Goal: Information Seeking & Learning: Find specific fact

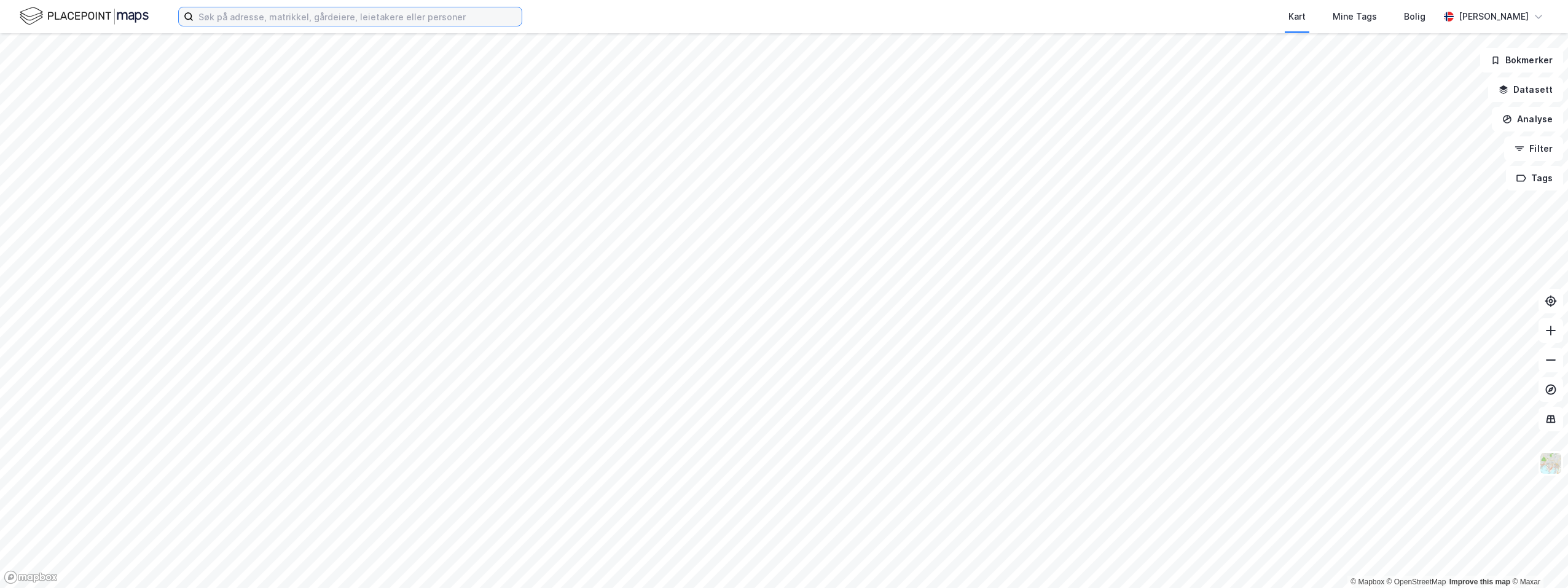
click at [238, 16] on input at bounding box center [357, 17] width 328 height 18
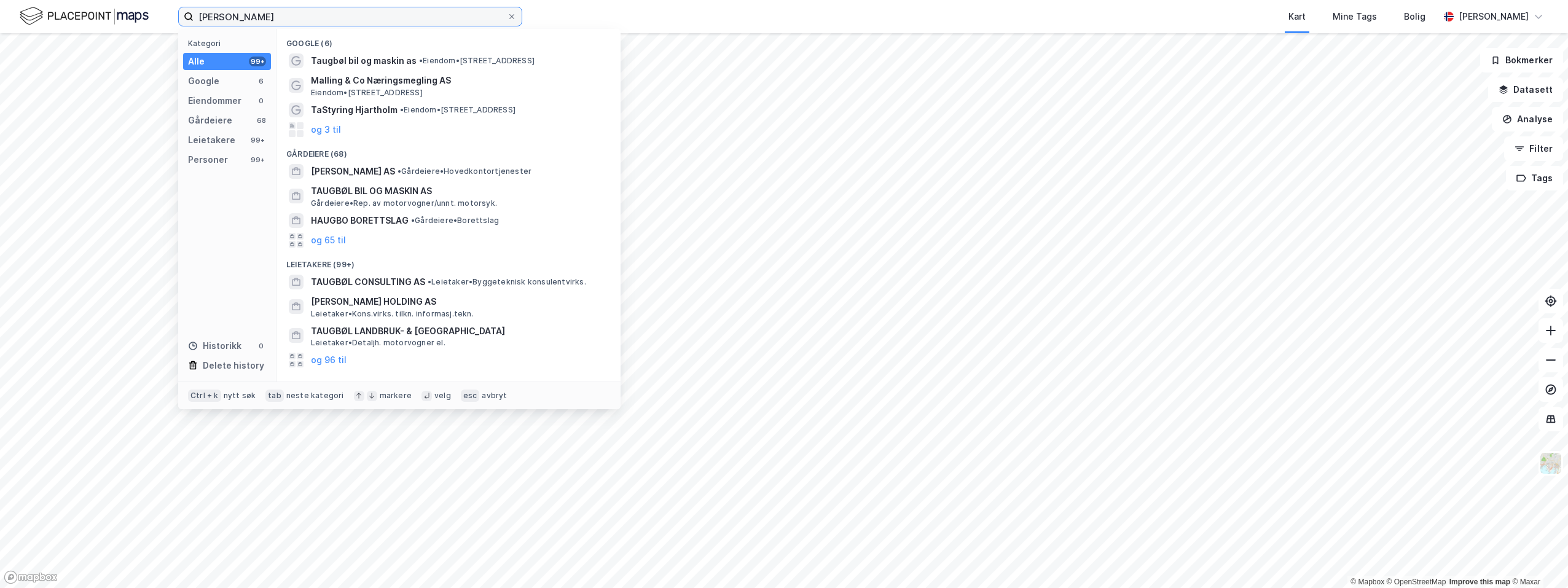
scroll to position [88, 0]
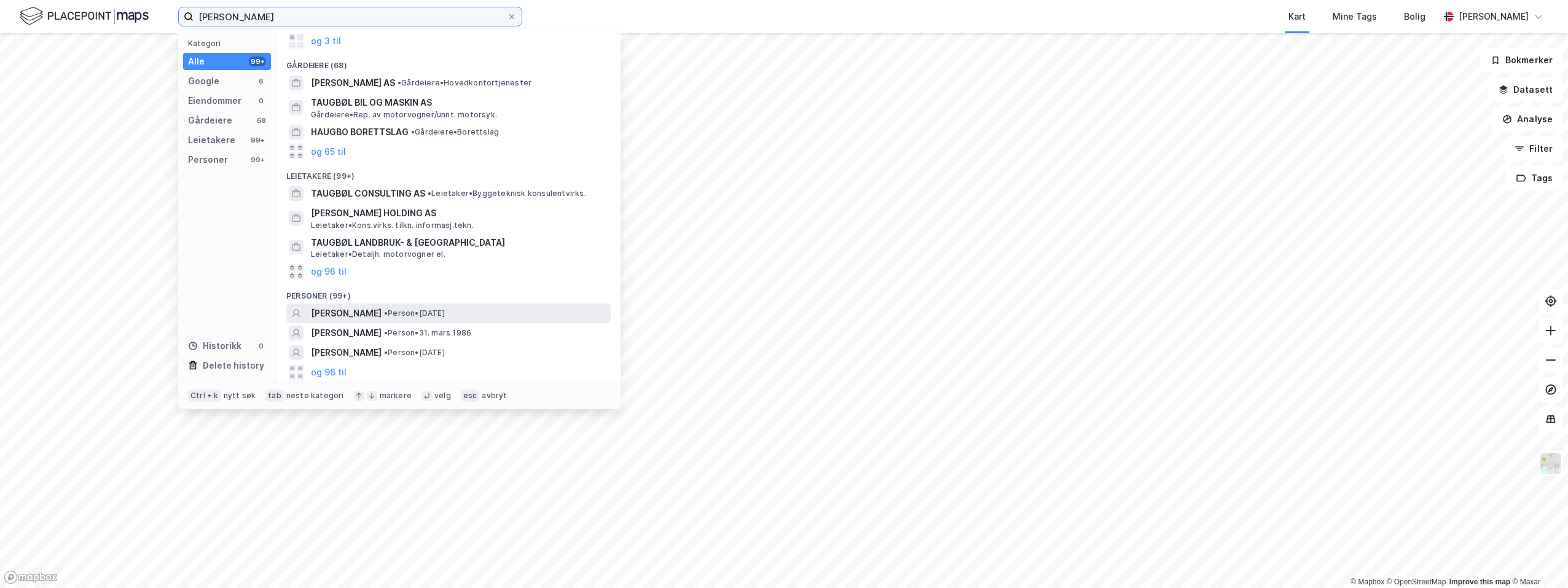
type input "[PERSON_NAME]"
click at [363, 311] on span "[PERSON_NAME]" at bounding box center [346, 314] width 71 height 15
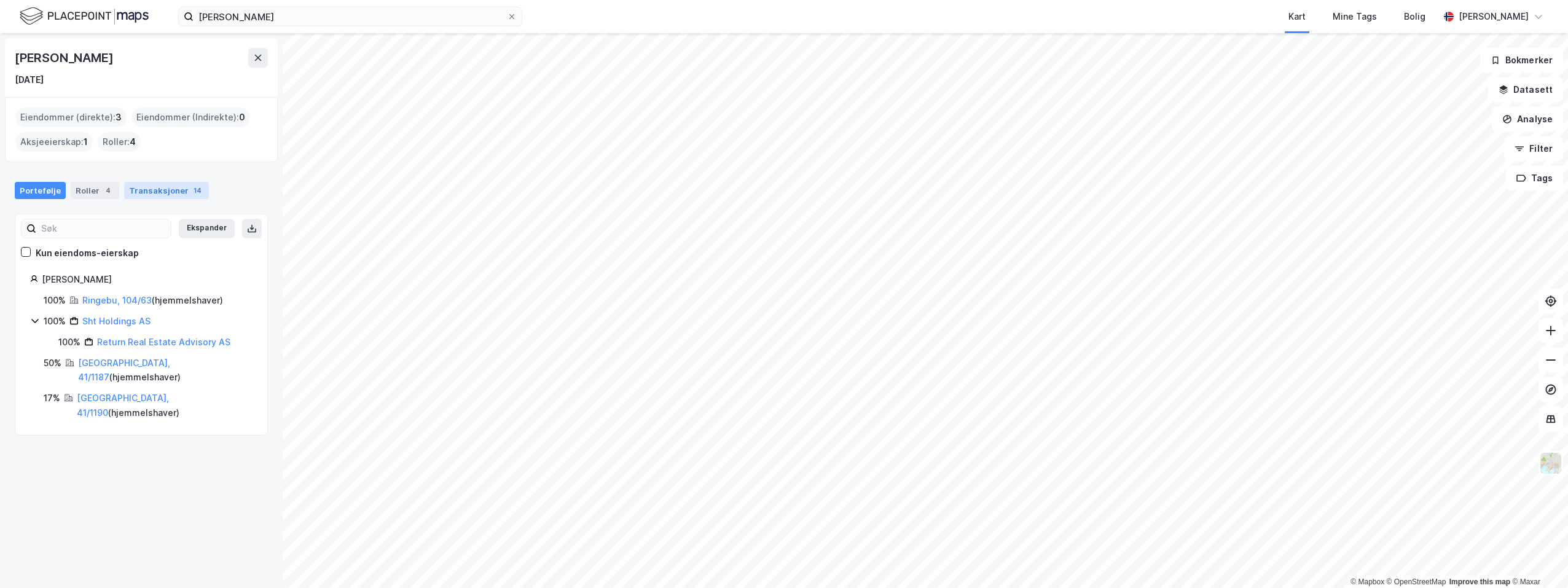
click at [145, 190] on div "Transaksjoner 14" at bounding box center [167, 190] width 85 height 18
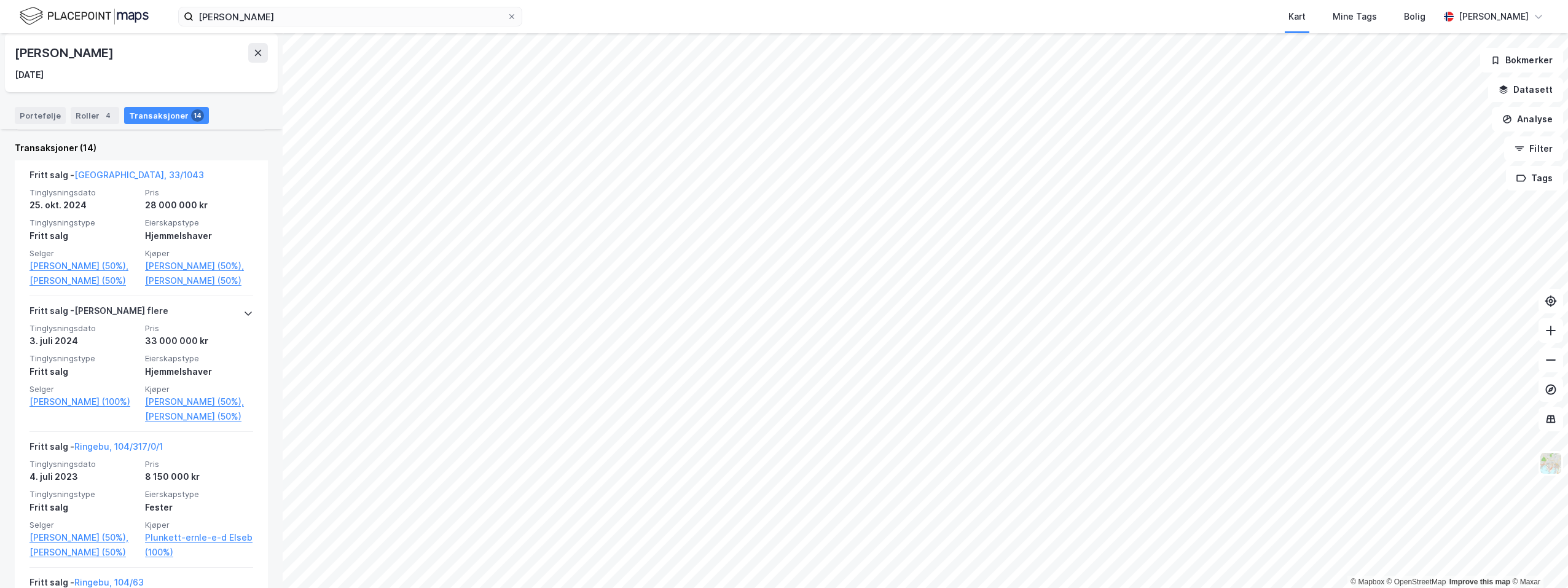
scroll to position [246, 0]
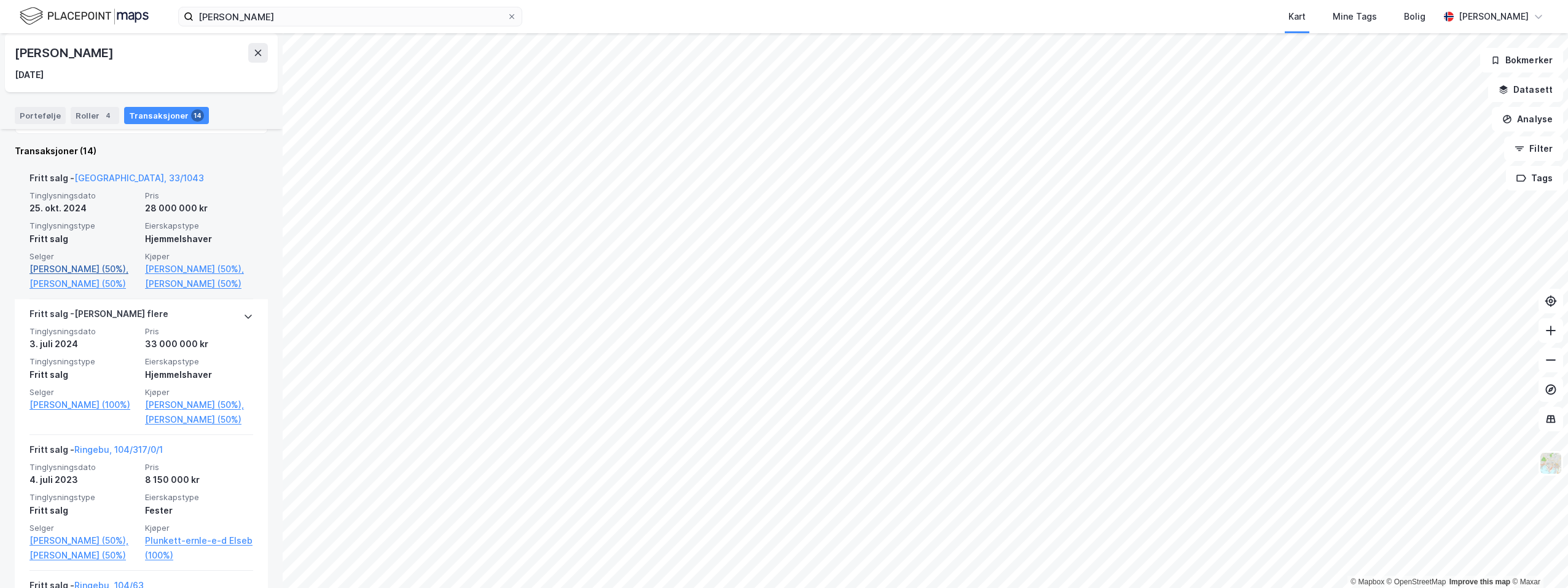
click at [80, 265] on link "[PERSON_NAME] (50%)," at bounding box center [83, 269] width 108 height 15
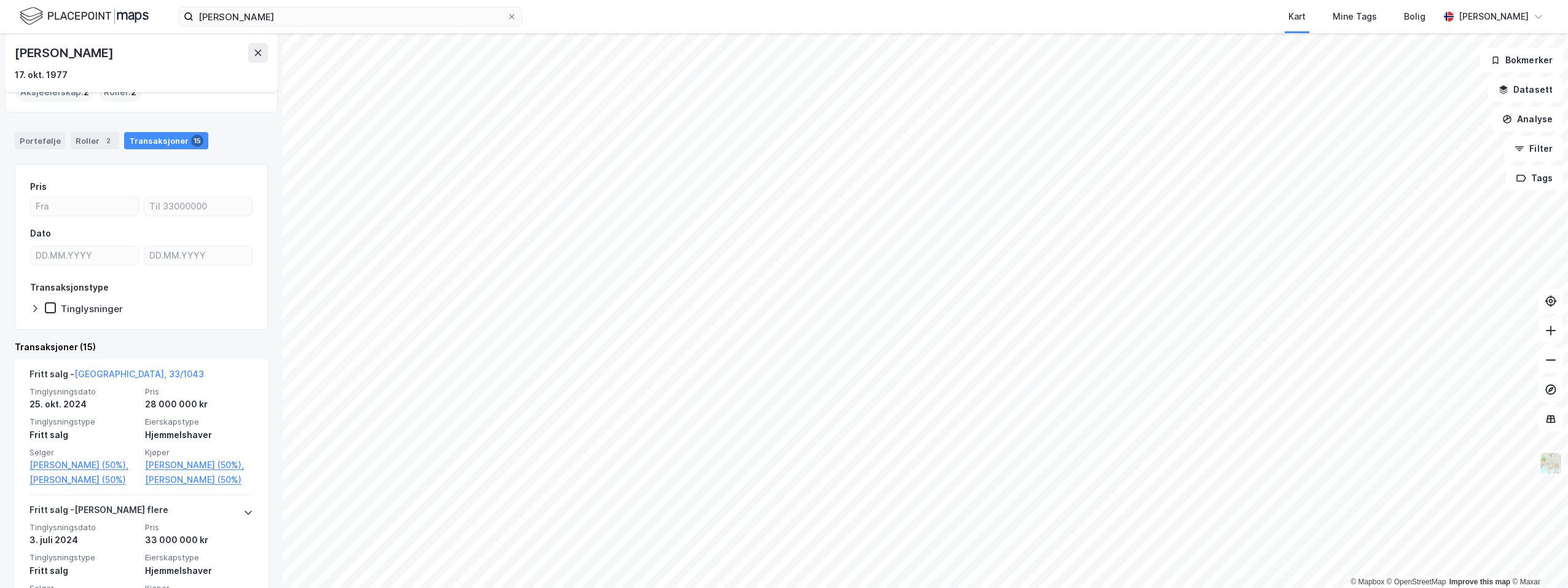
scroll to position [73, 0]
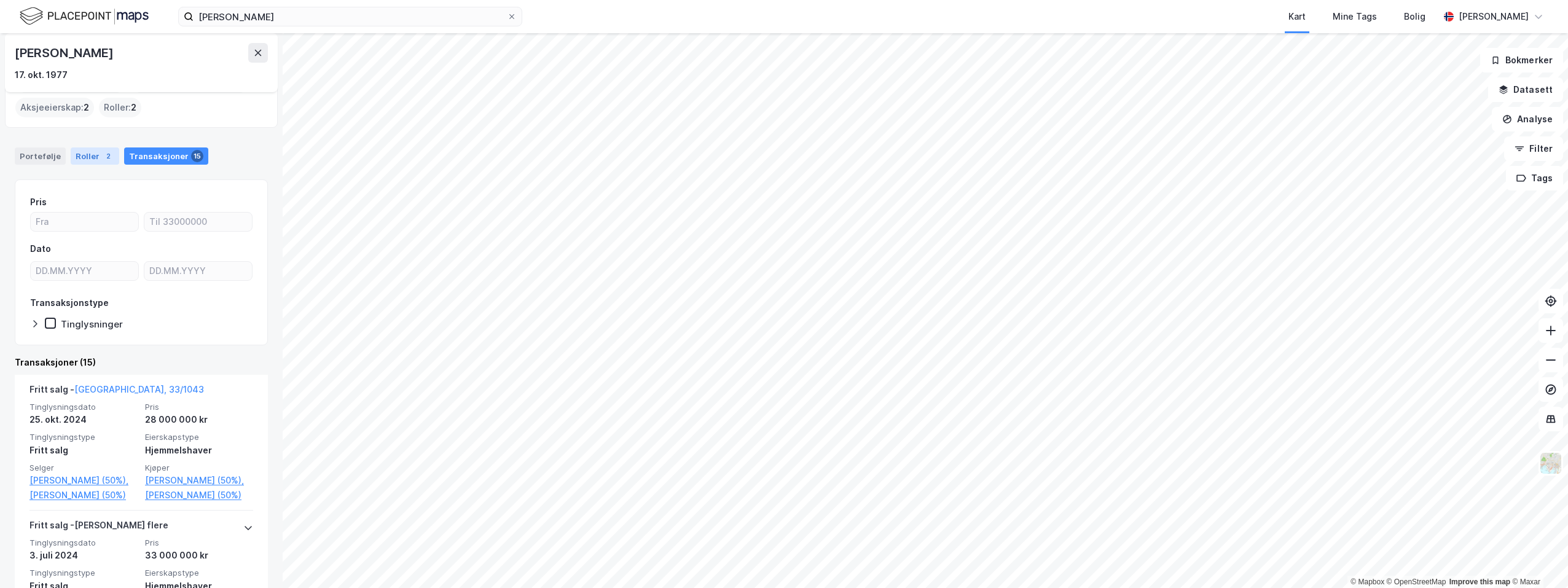
click at [96, 151] on div "Roller 2" at bounding box center [95, 156] width 48 height 18
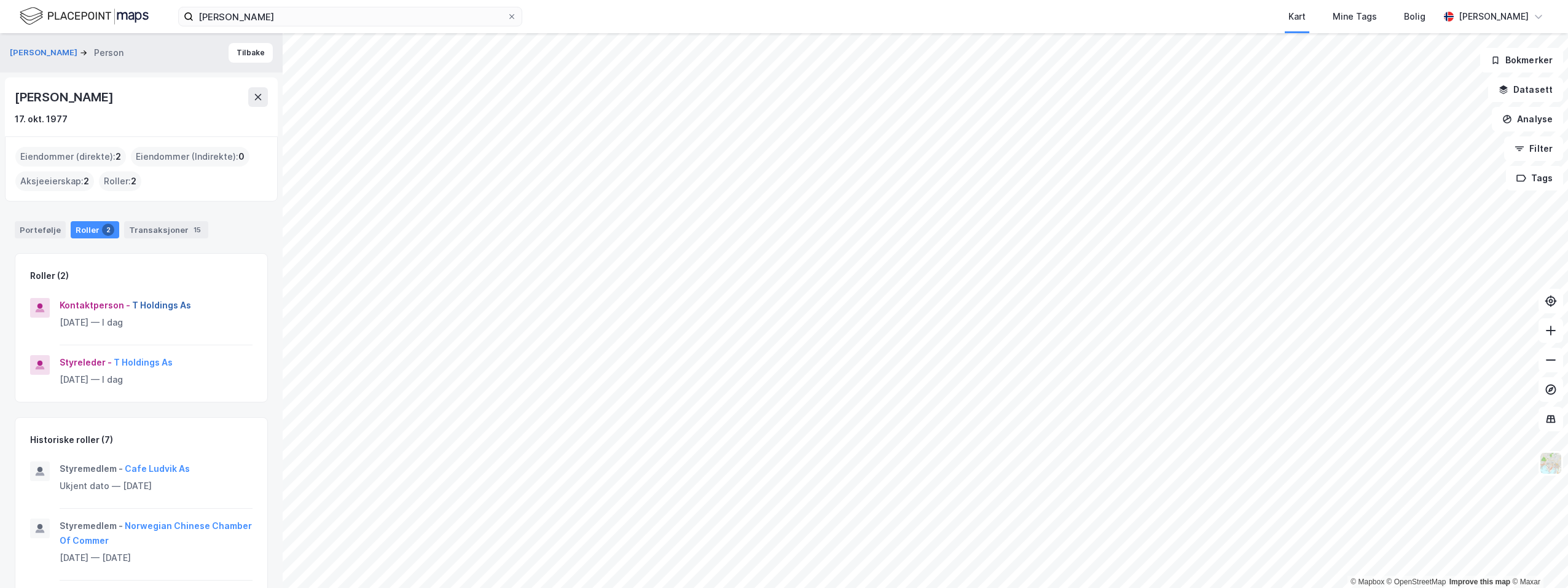
click at [0, 0] on button "T Holdings As" at bounding box center [0, 0] width 0 height 0
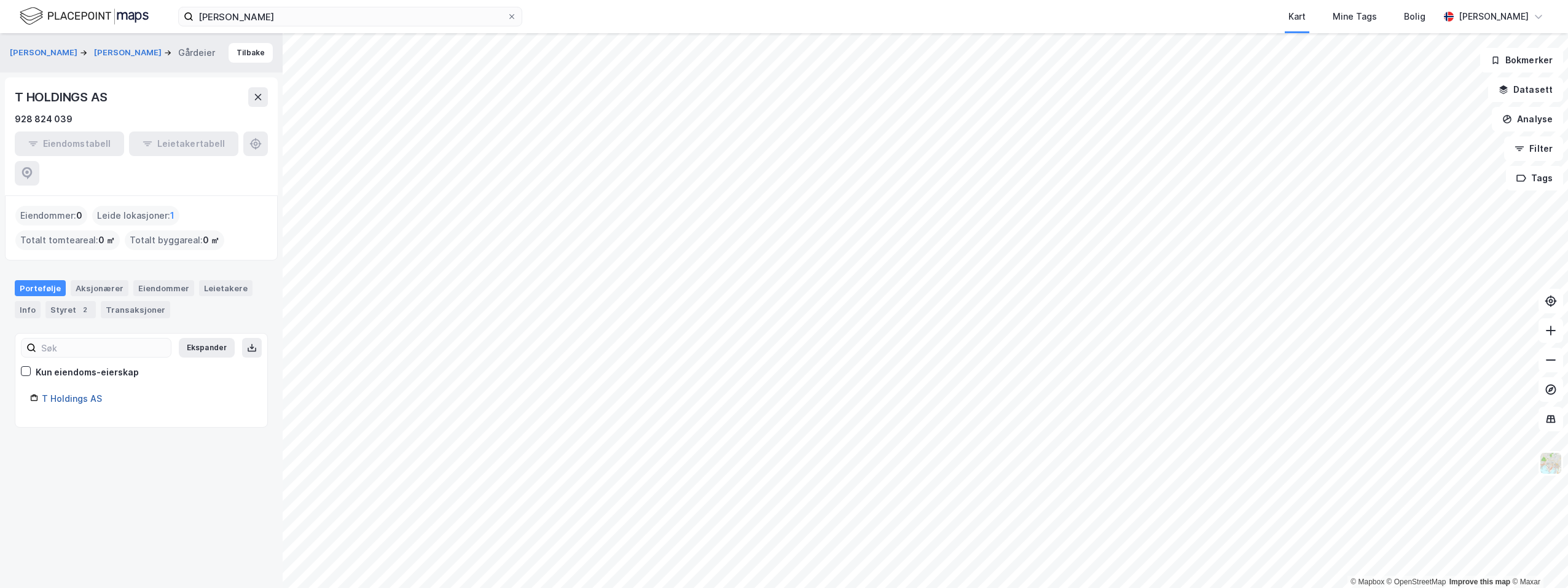
click at [83, 393] on link "T Holdings AS" at bounding box center [72, 398] width 60 height 11
drag, startPoint x: 101, startPoint y: 367, endPoint x: 43, endPoint y: 369, distance: 58.0
click at [43, 391] on div "T Holdings AS" at bounding box center [147, 399] width 211 height 15
drag, startPoint x: 43, startPoint y: 369, endPoint x: 55, endPoint y: 365, distance: 12.6
click at [240, 52] on button "Tilbake" at bounding box center [250, 53] width 44 height 20
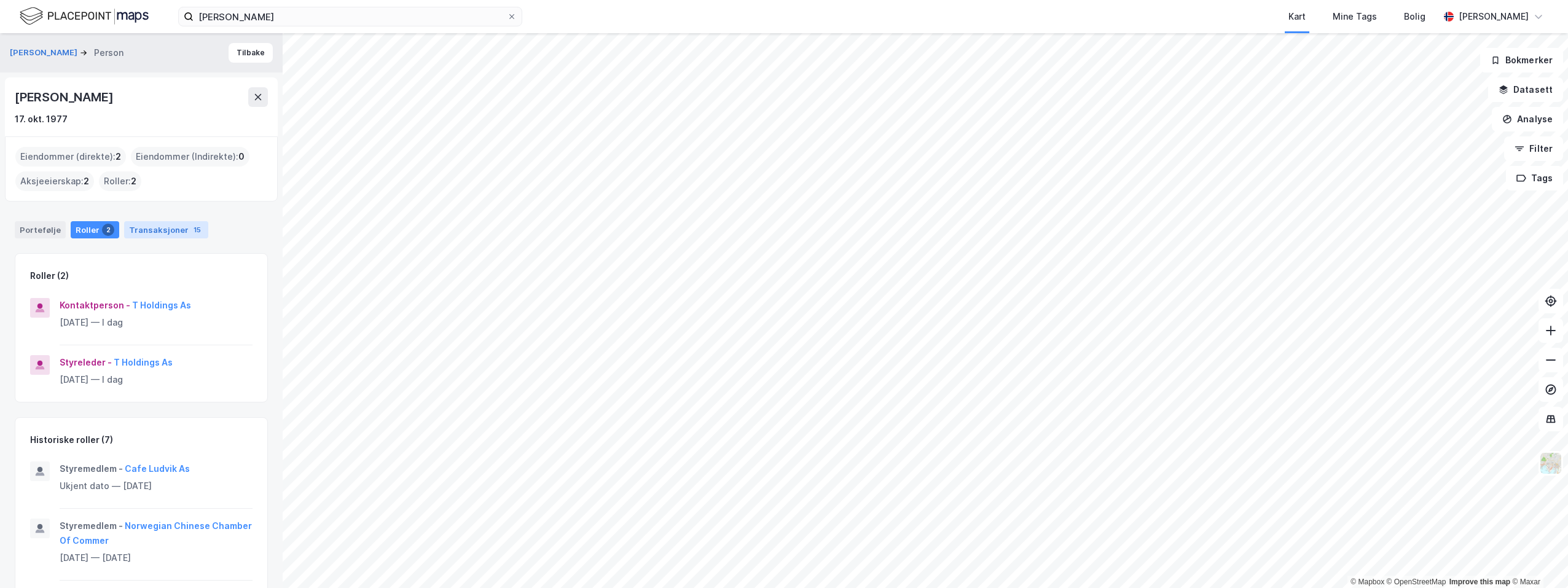
click at [160, 229] on div "Transaksjoner 15" at bounding box center [166, 229] width 84 height 18
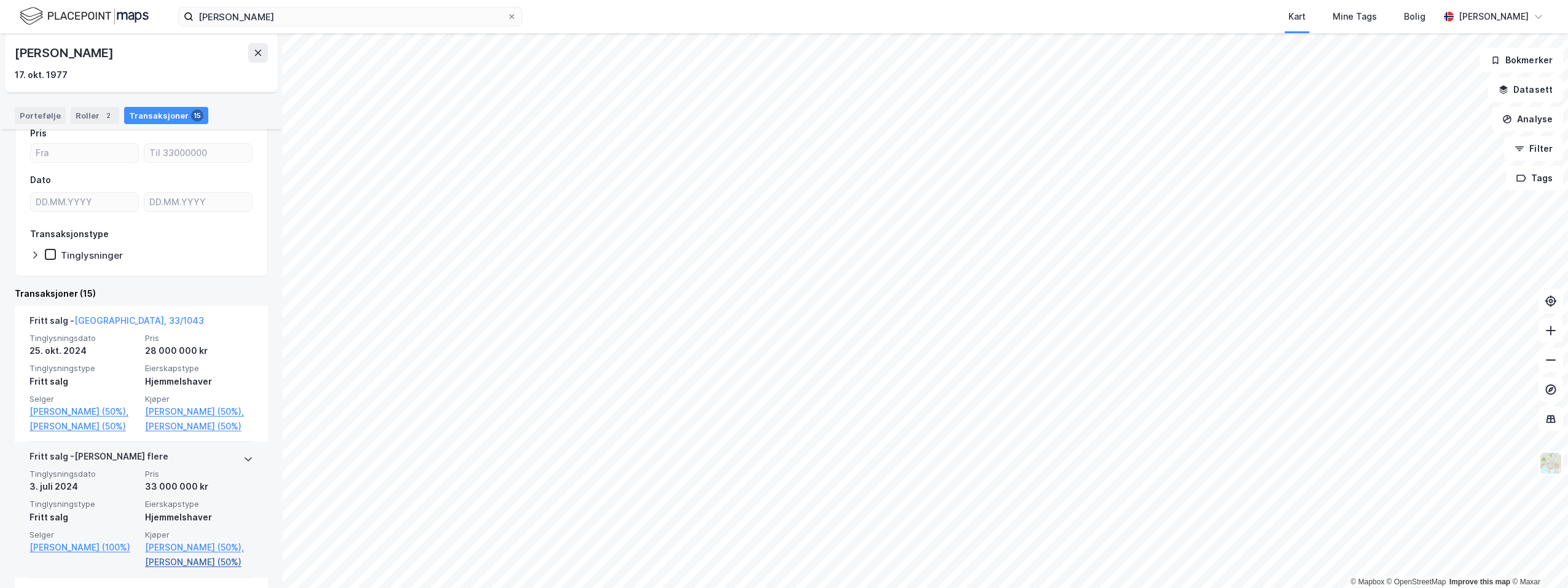
scroll to position [307, 0]
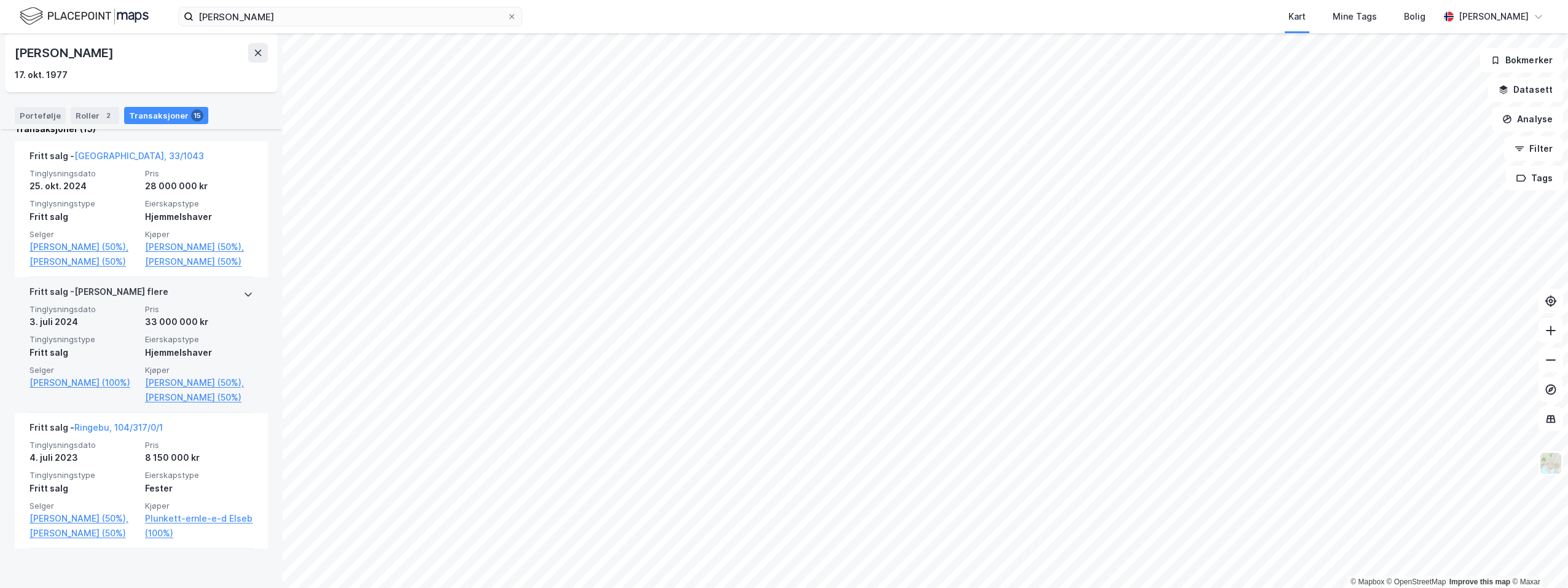
click at [245, 297] on icon at bounding box center [248, 294] width 8 height 4
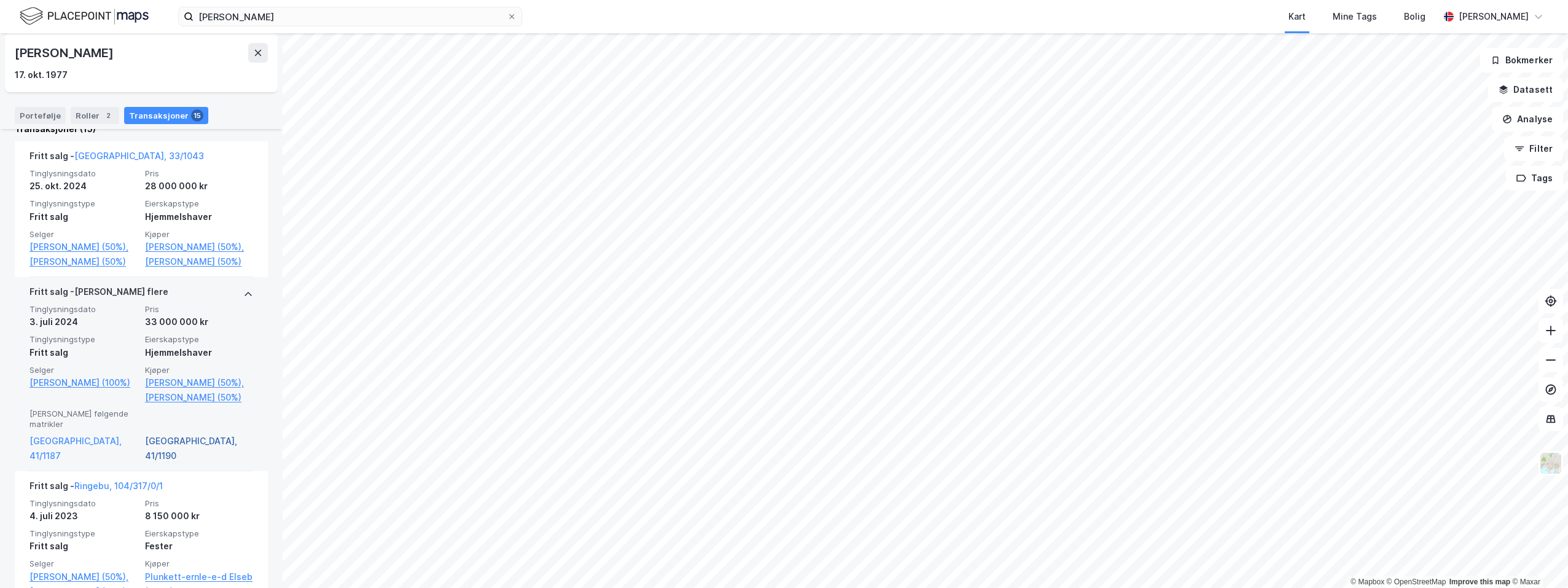
click at [146, 463] on link "[GEOGRAPHIC_DATA], 41/1190" at bounding box center [199, 448] width 108 height 29
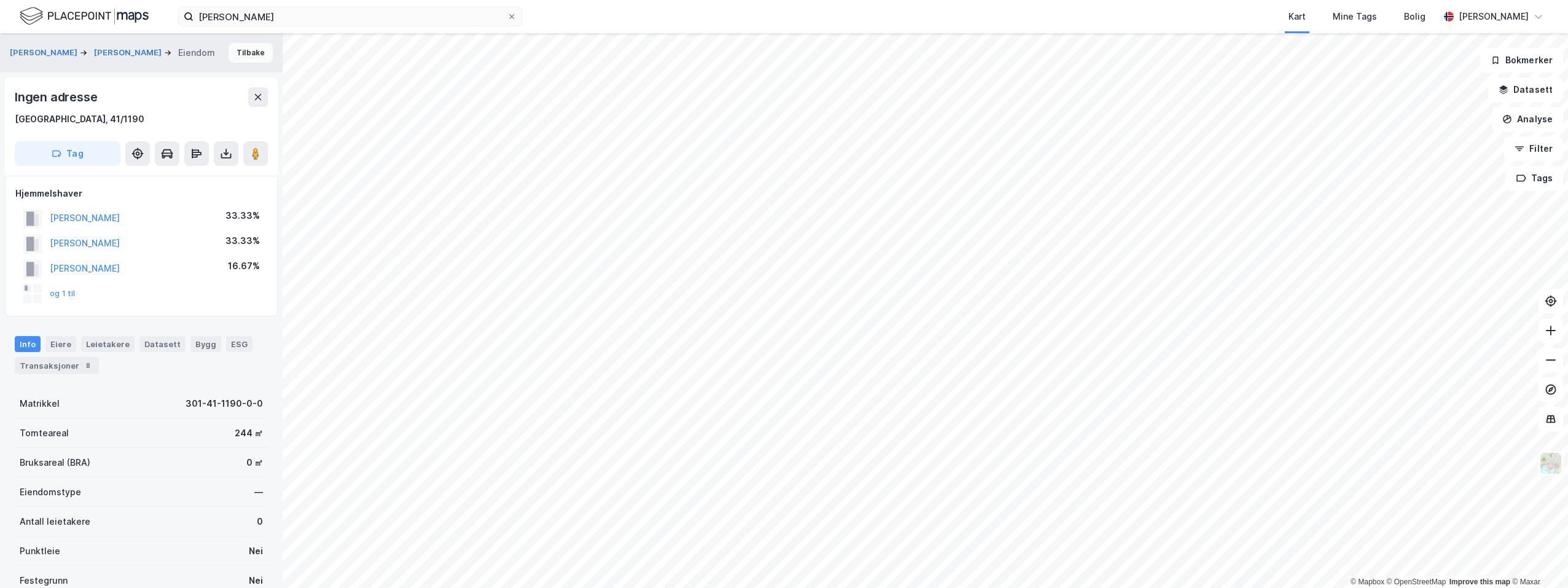
click at [229, 57] on button "Tilbake" at bounding box center [250, 53] width 44 height 20
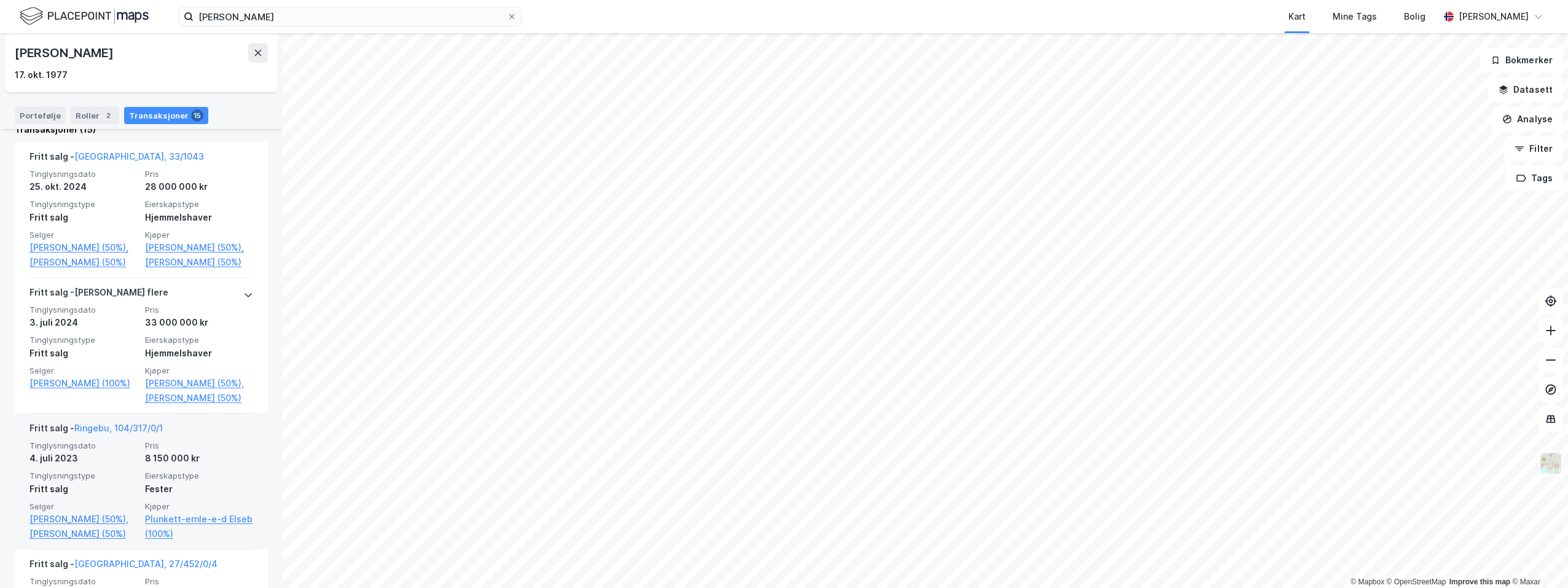
scroll to position [307, 0]
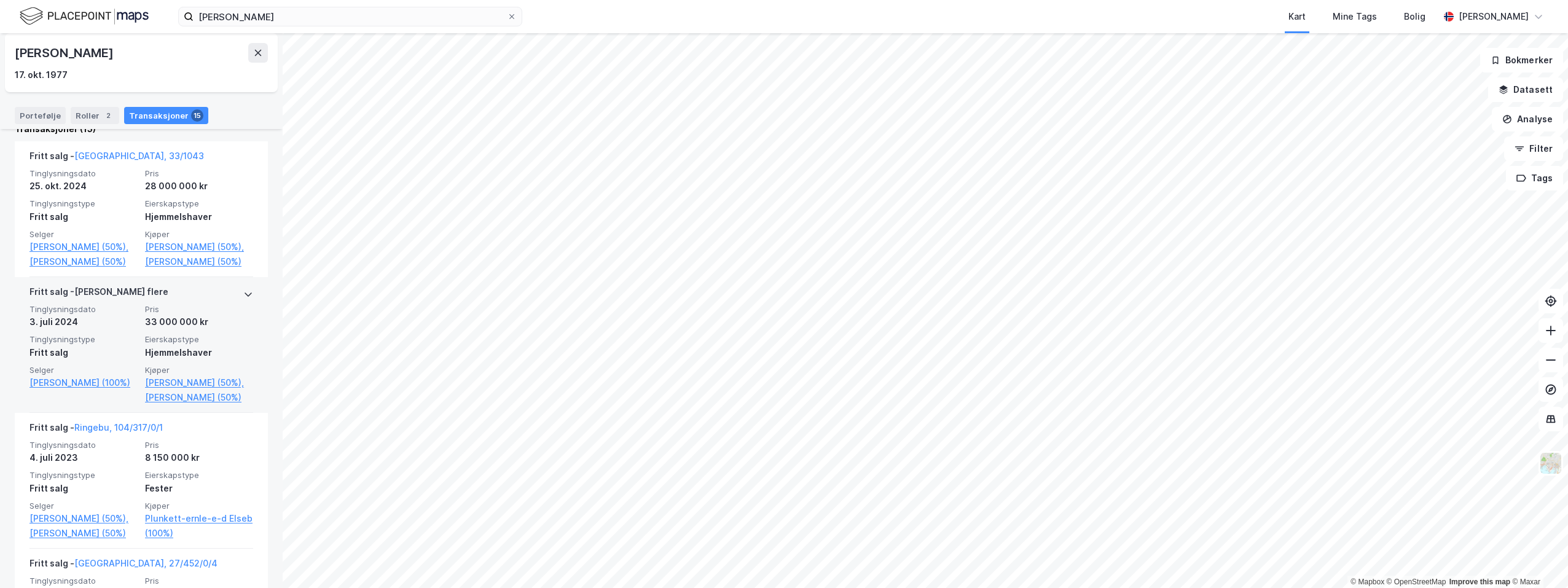
click at [68, 304] on div "[PERSON_NAME] flere" at bounding box center [98, 294] width 139 height 20
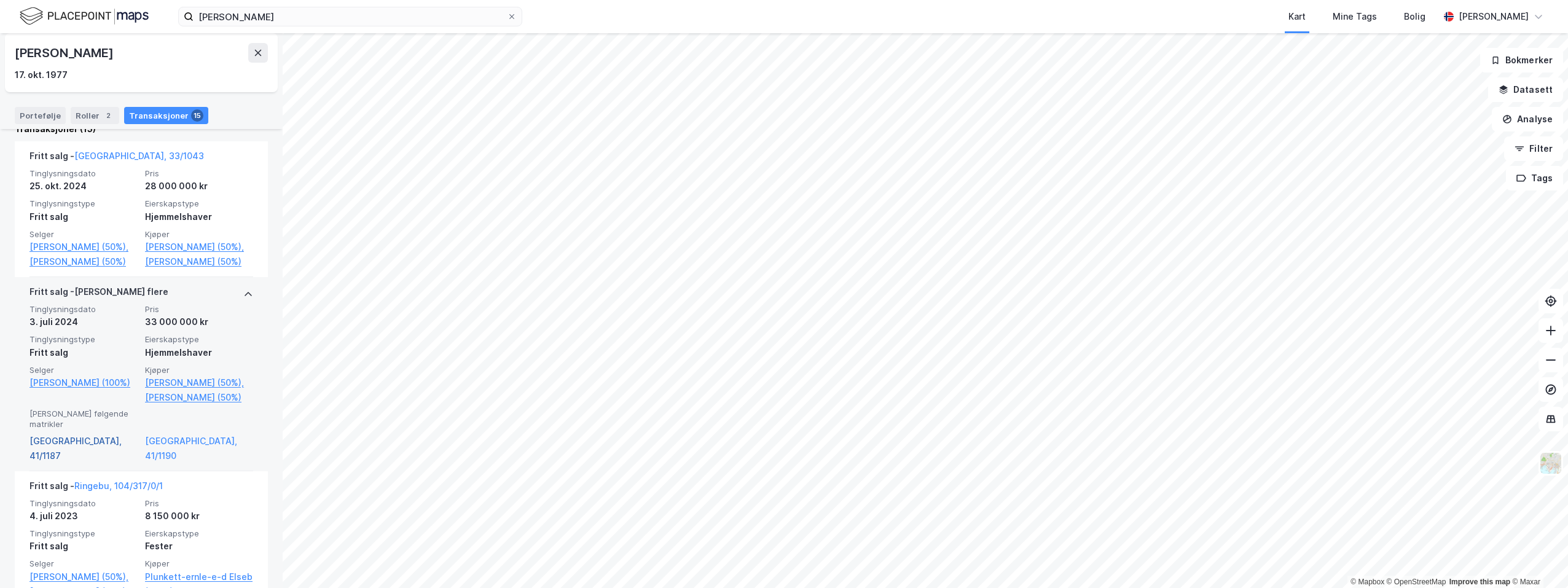
click at [51, 463] on link "[GEOGRAPHIC_DATA], 41/1187" at bounding box center [83, 448] width 108 height 29
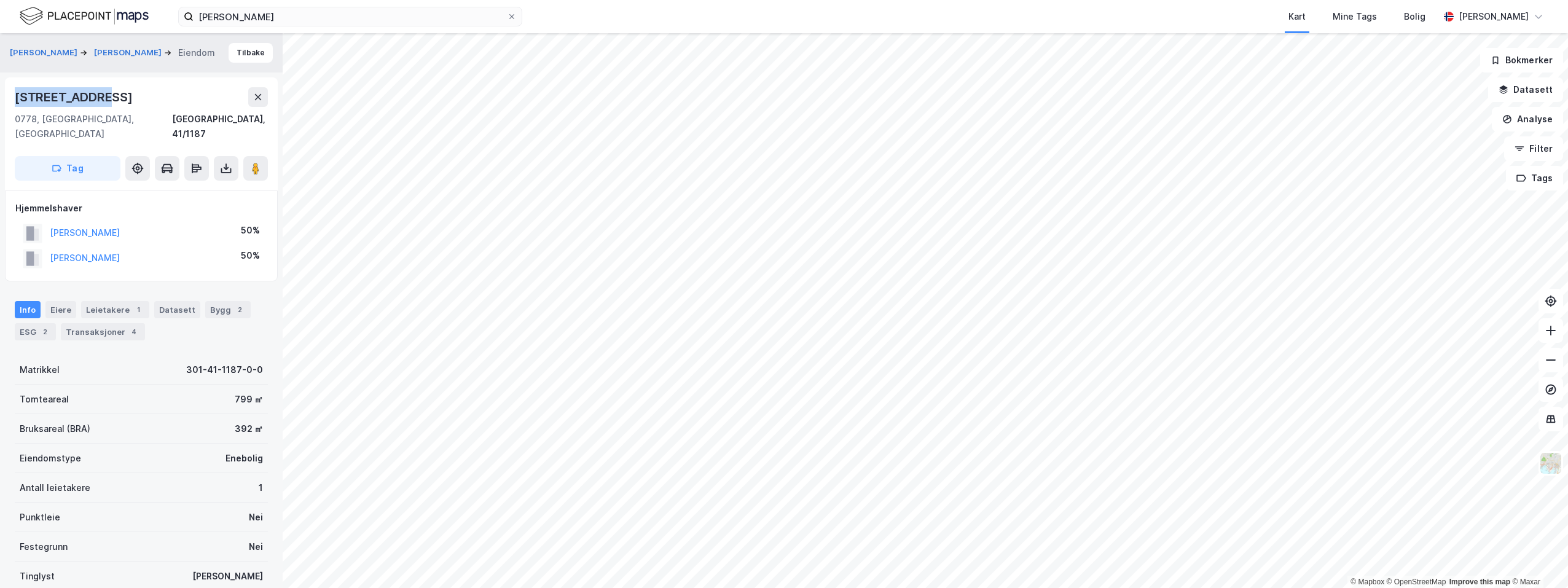
drag, startPoint x: 102, startPoint y: 94, endPoint x: 10, endPoint y: 102, distance: 92.3
click at [10, 102] on div "[STREET_ADDRESS]" at bounding box center [141, 134] width 273 height 113
drag, startPoint x: 10, startPoint y: 102, endPoint x: 43, endPoint y: 98, distance: 33.2
